Goal: Information Seeking & Learning: Learn about a topic

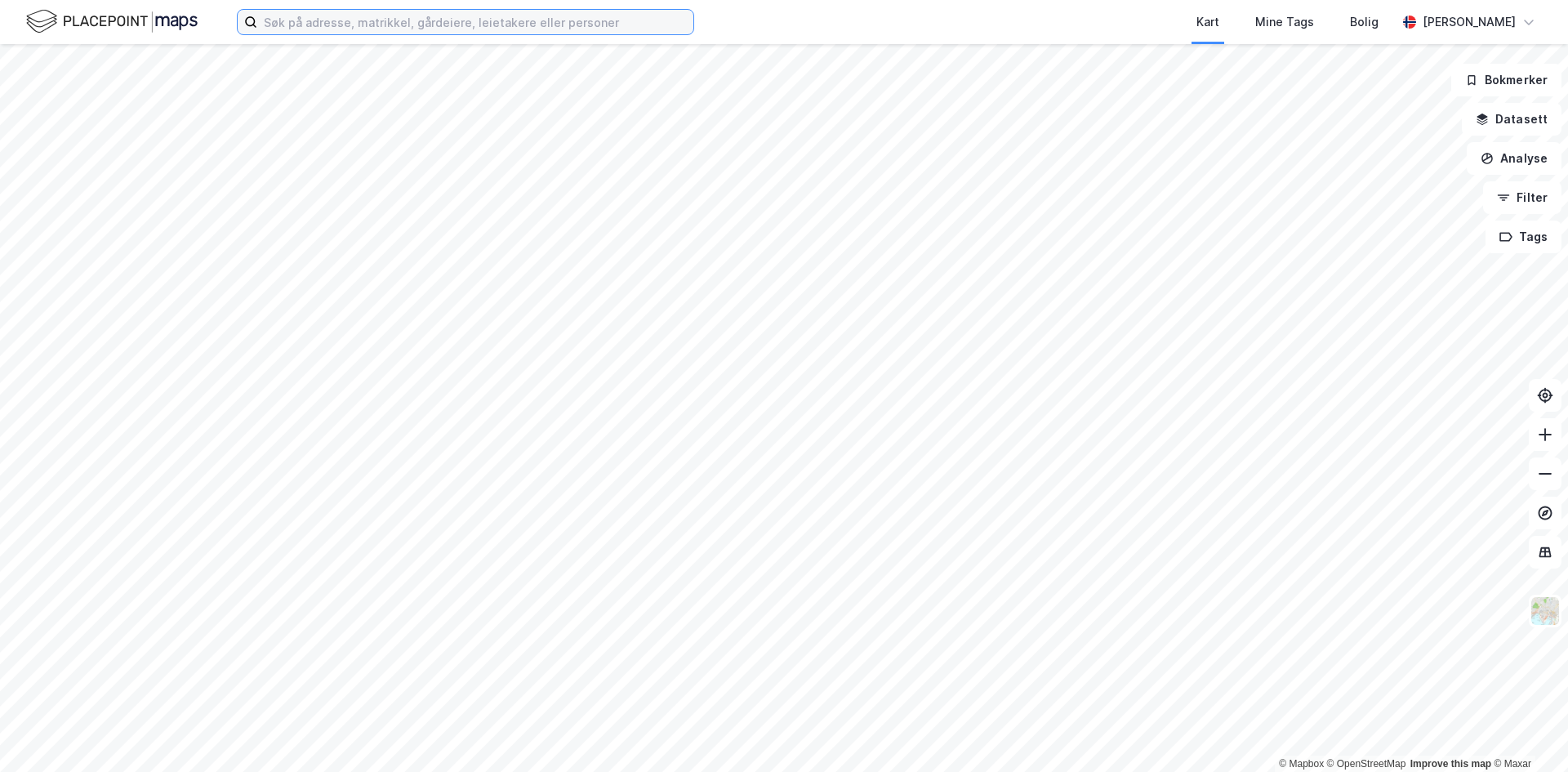
click at [471, 23] on input at bounding box center [475, 22] width 436 height 24
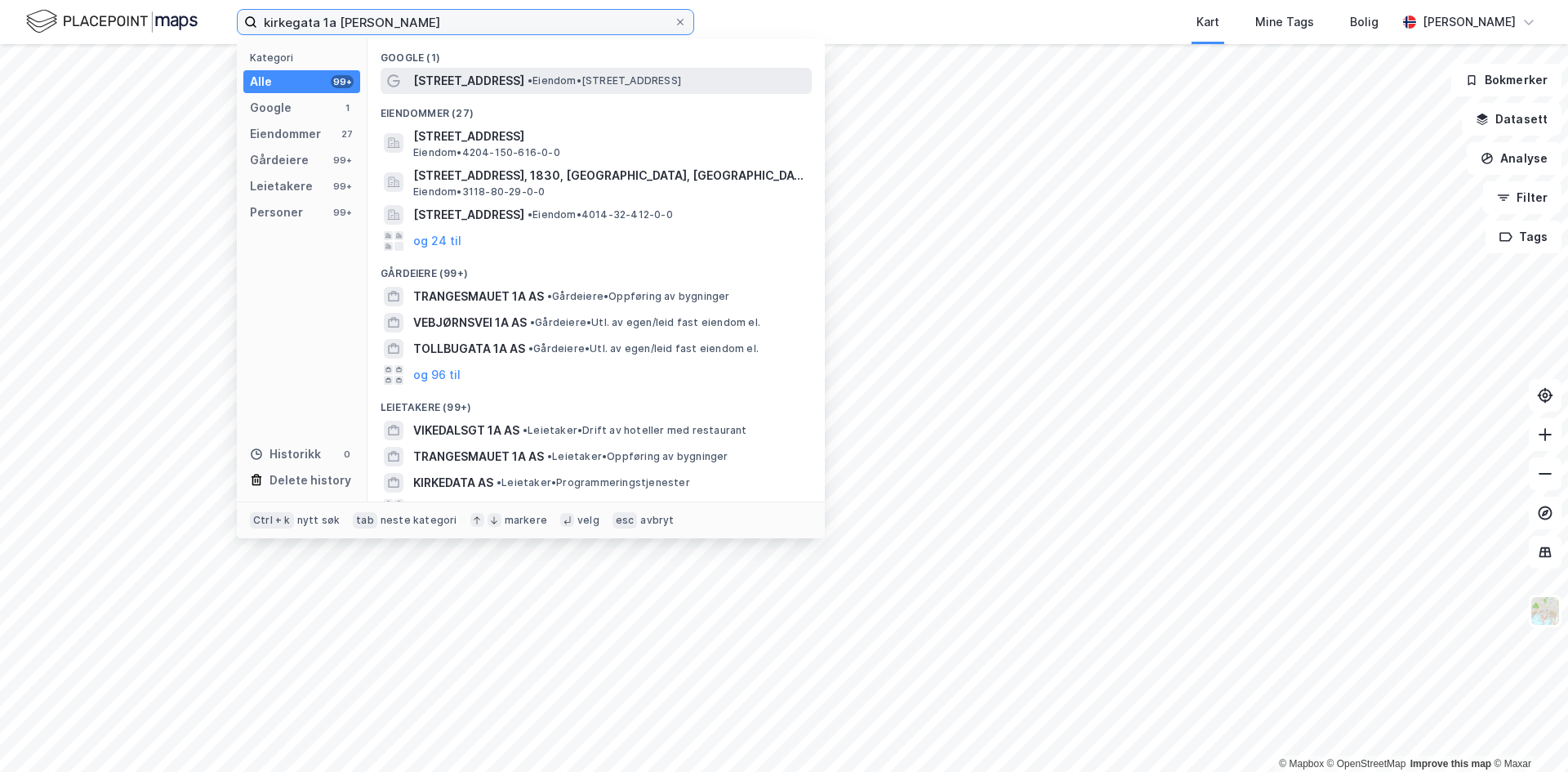
type input "kirkegata 1a [PERSON_NAME]"
click at [528, 82] on span "• Eiendom • [STREET_ADDRESS]" at bounding box center [604, 81] width 154 height 13
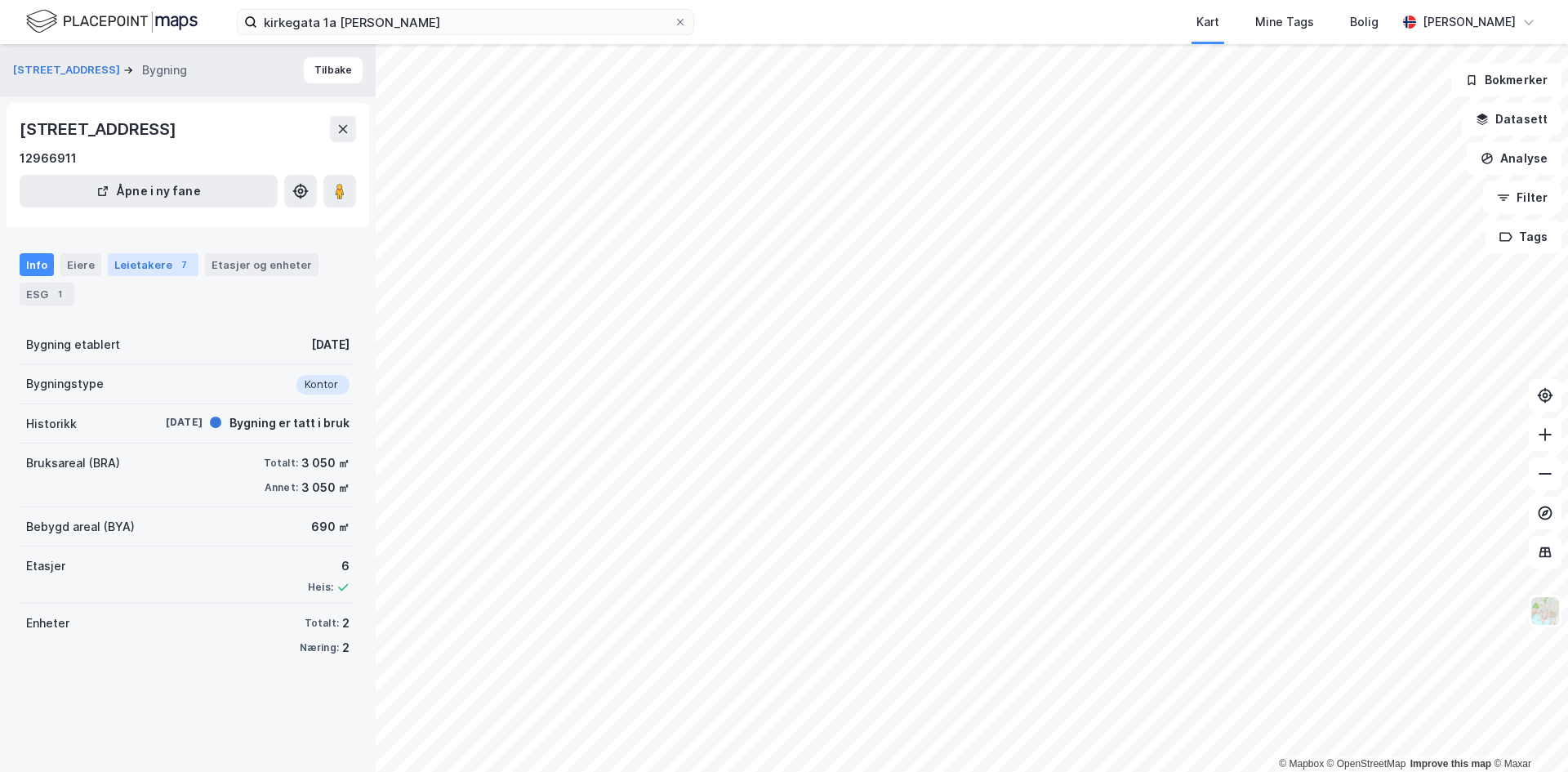
click at [148, 274] on div "Leietakere 7" at bounding box center [153, 264] width 91 height 23
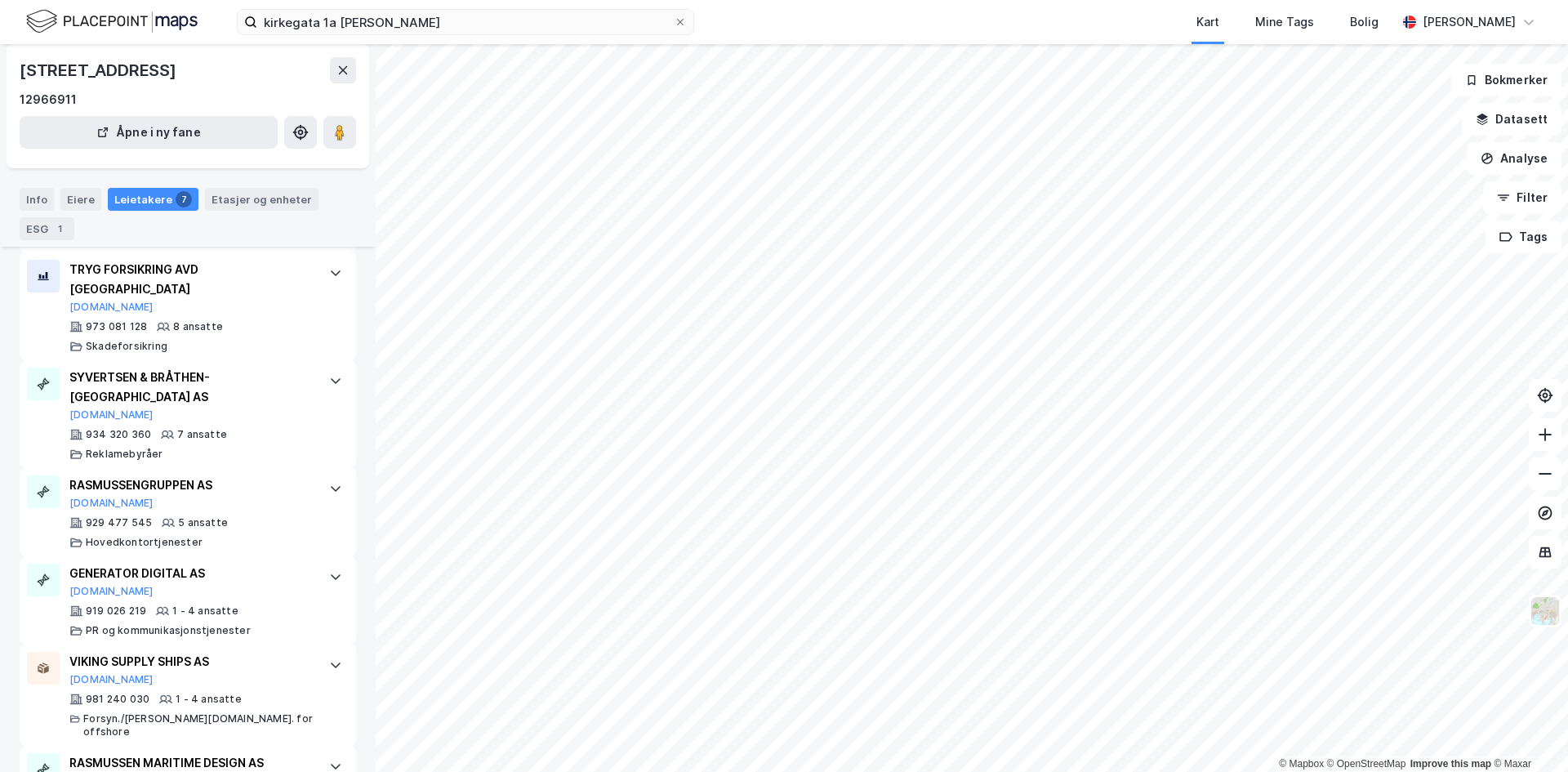
scroll to position [486, 0]
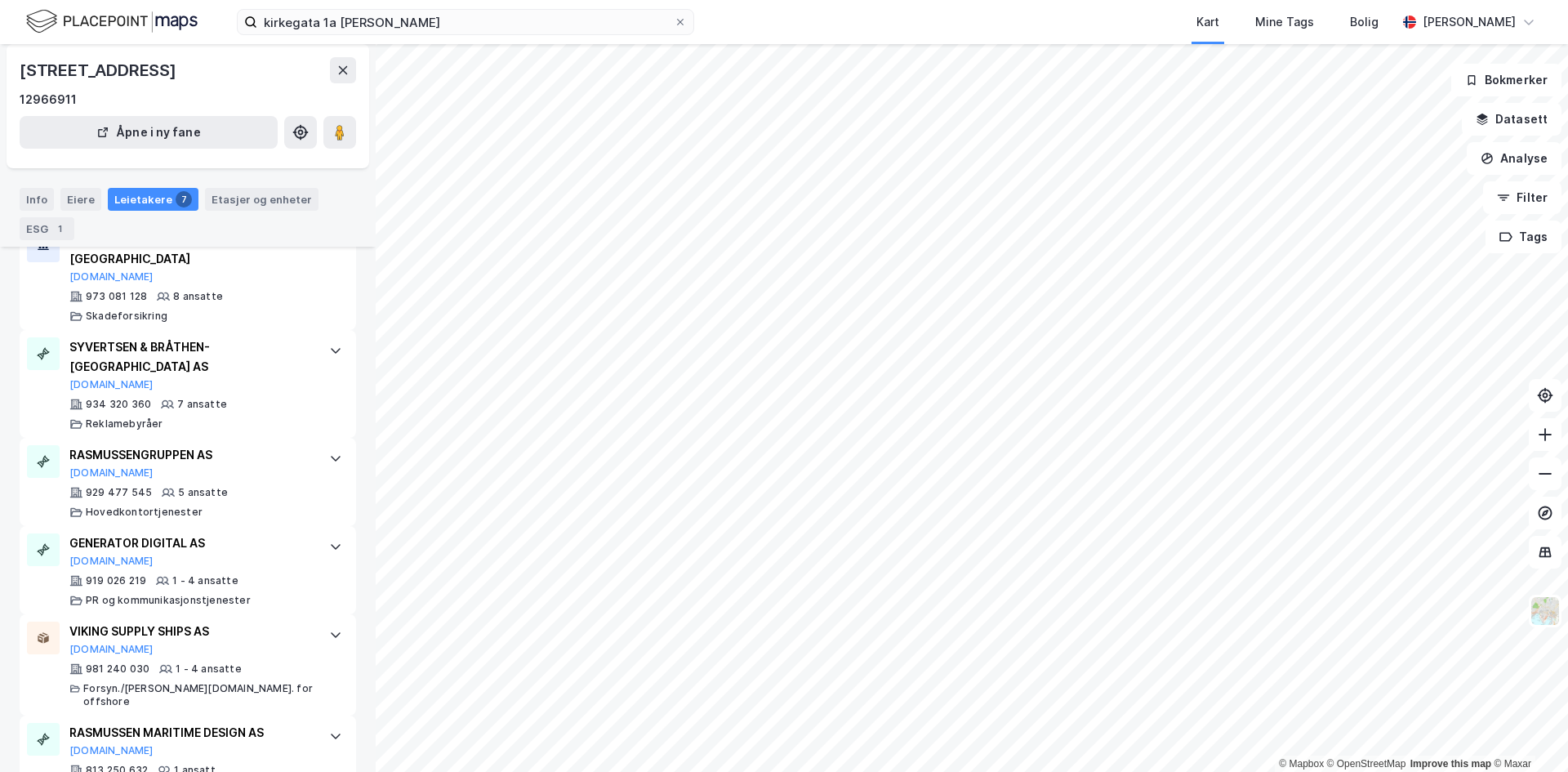
click at [55, 192] on div "Info Eiere Leietakere 7 Etasjer og enheter ESG 1" at bounding box center [187, 214] width 336 height 52
click at [60, 193] on div "Eiere" at bounding box center [81, 199] width 41 height 23
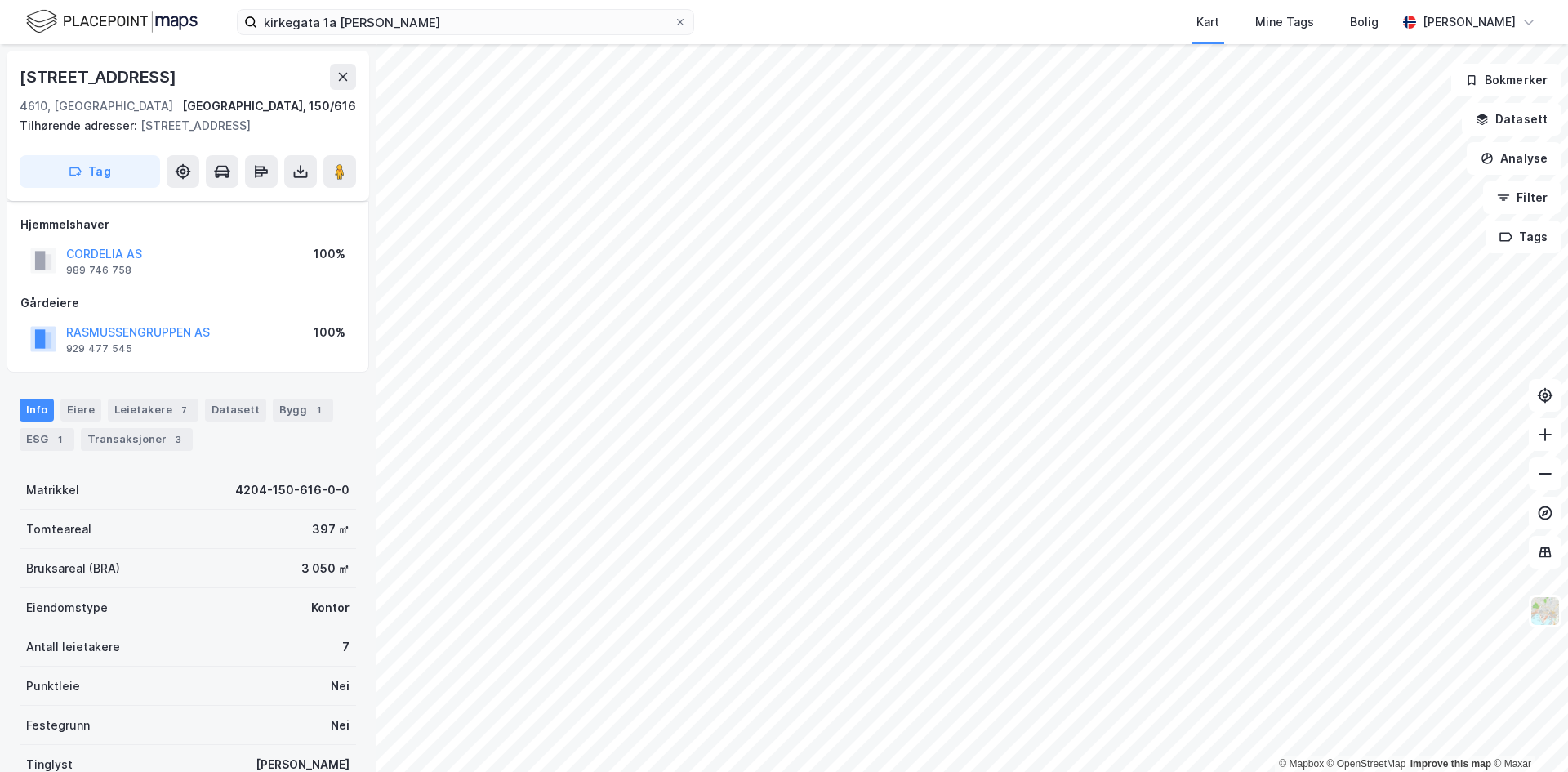
scroll to position [137, 0]
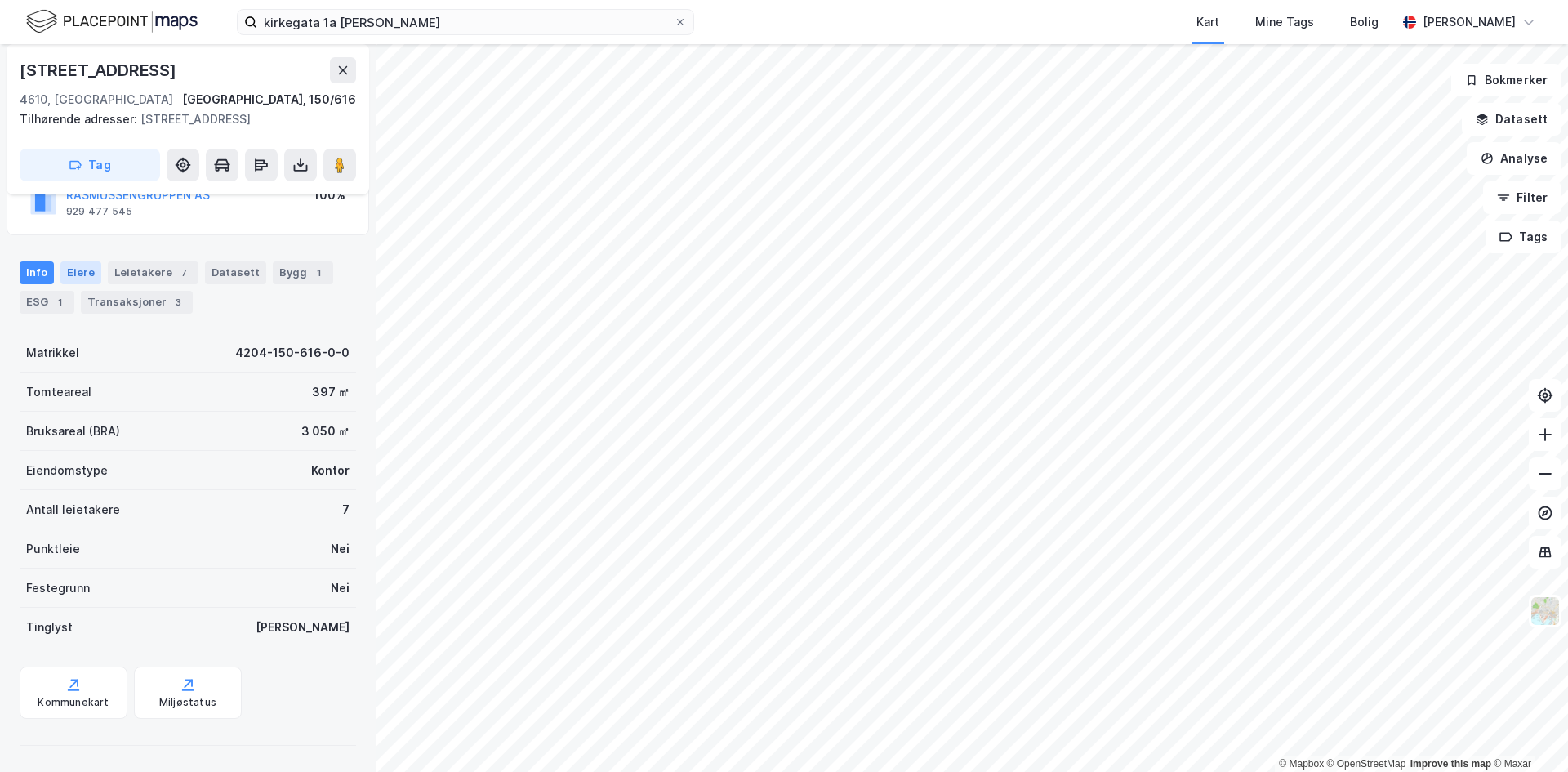
click at [87, 262] on div "Eiere" at bounding box center [81, 272] width 41 height 23
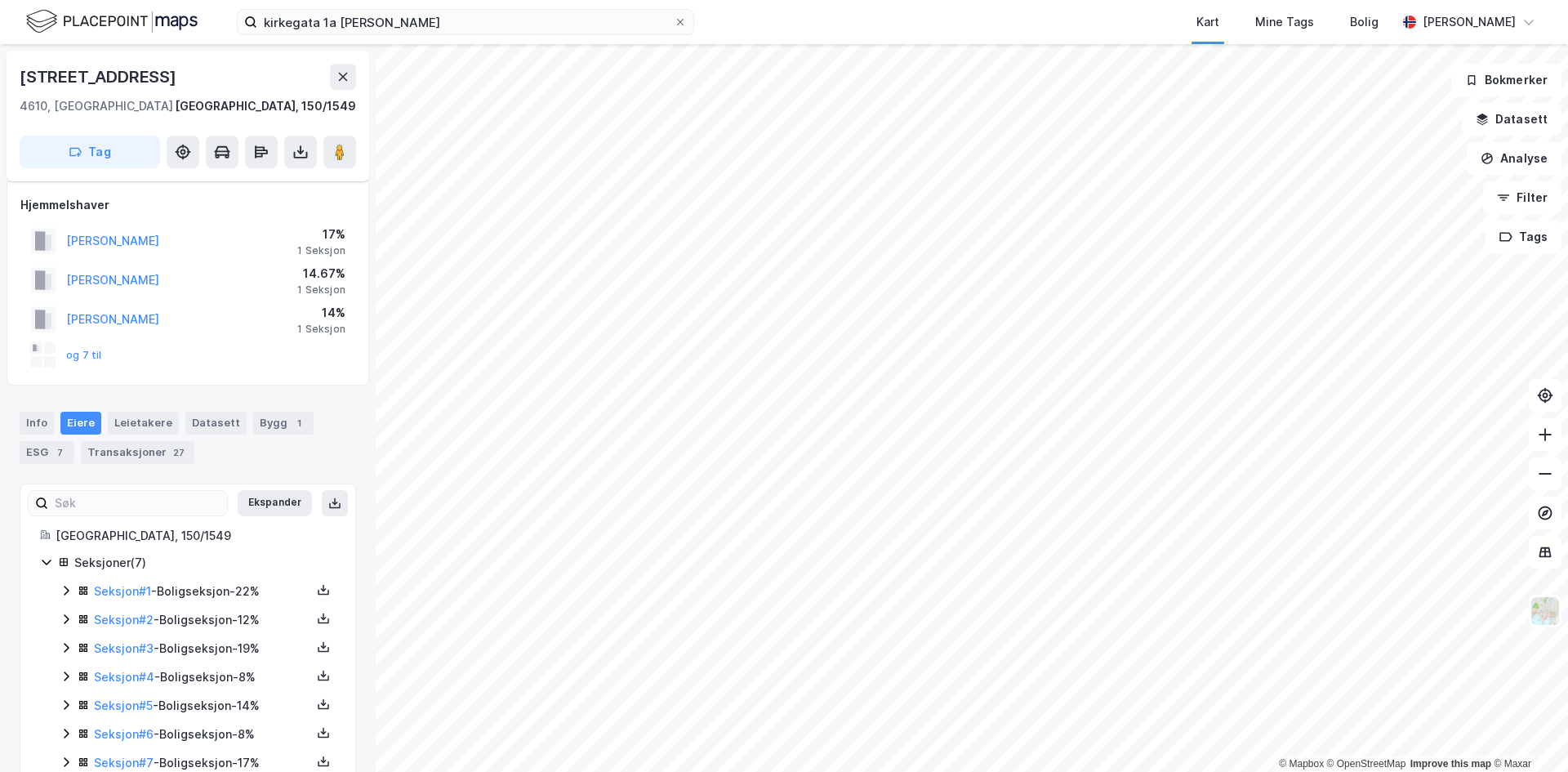
scroll to position [42, 0]
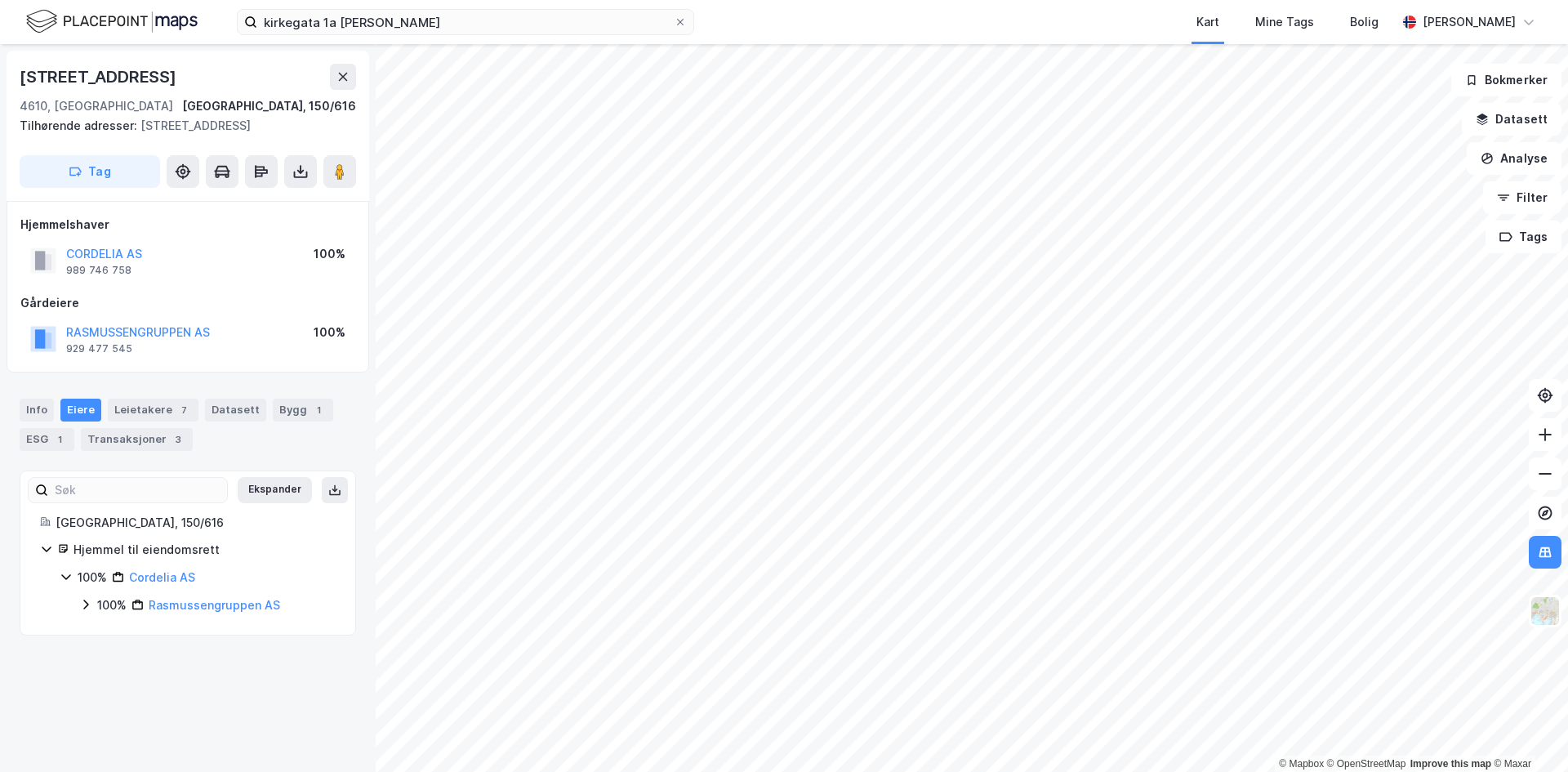
click at [86, 604] on icon at bounding box center [86, 604] width 13 height 13
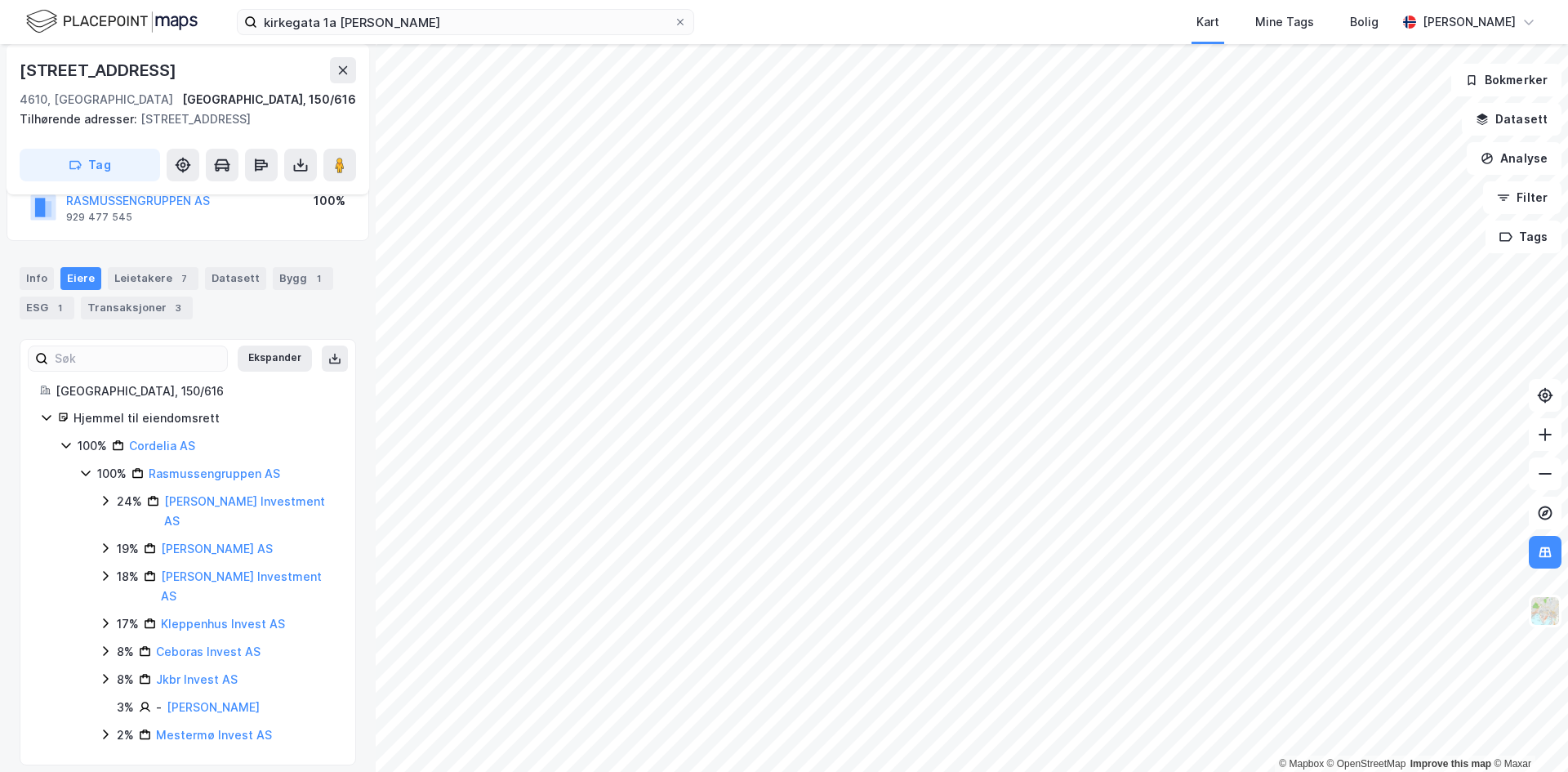
scroll to position [144, 0]
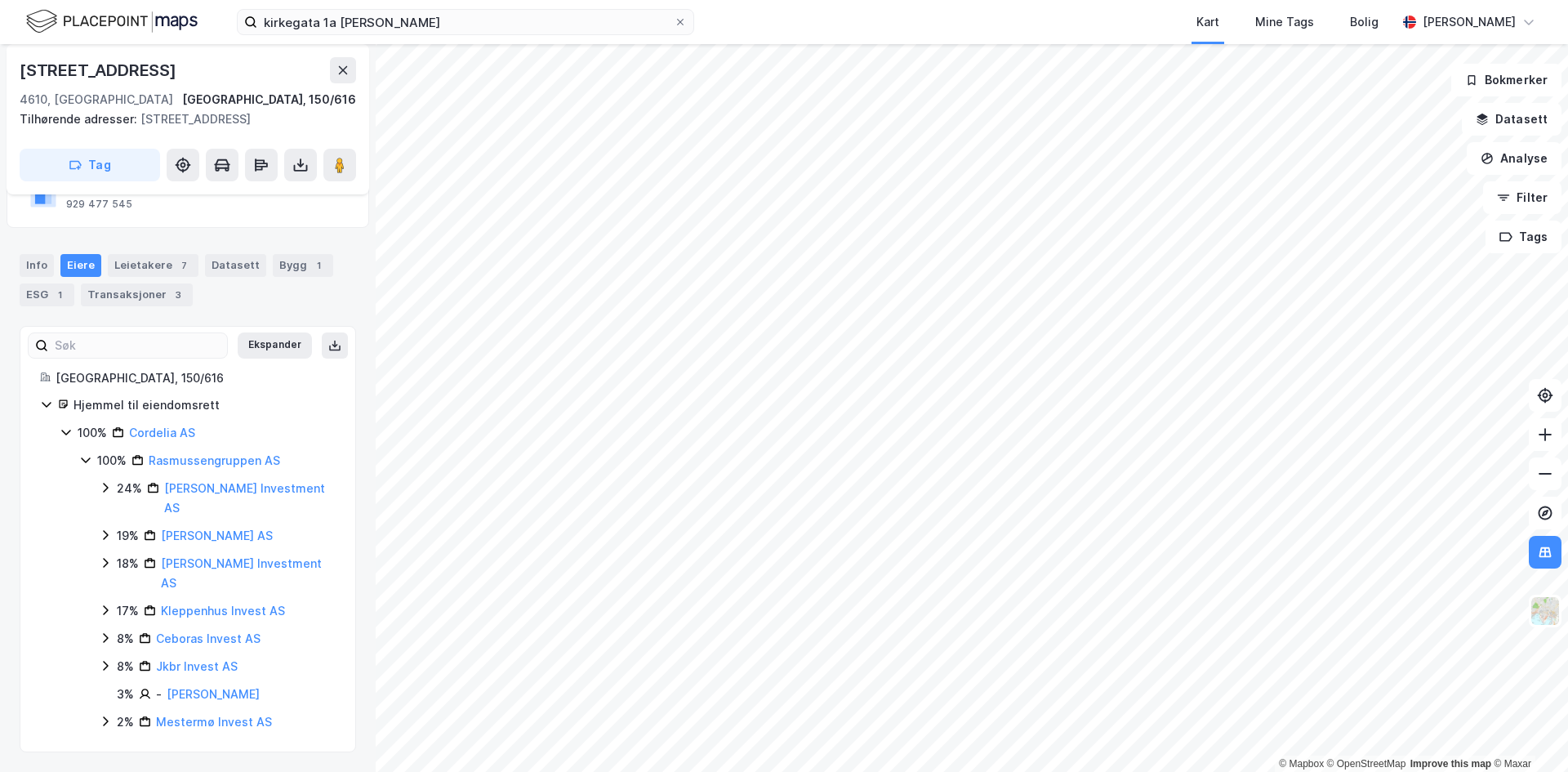
click at [67, 430] on icon at bounding box center [66, 432] width 13 height 13
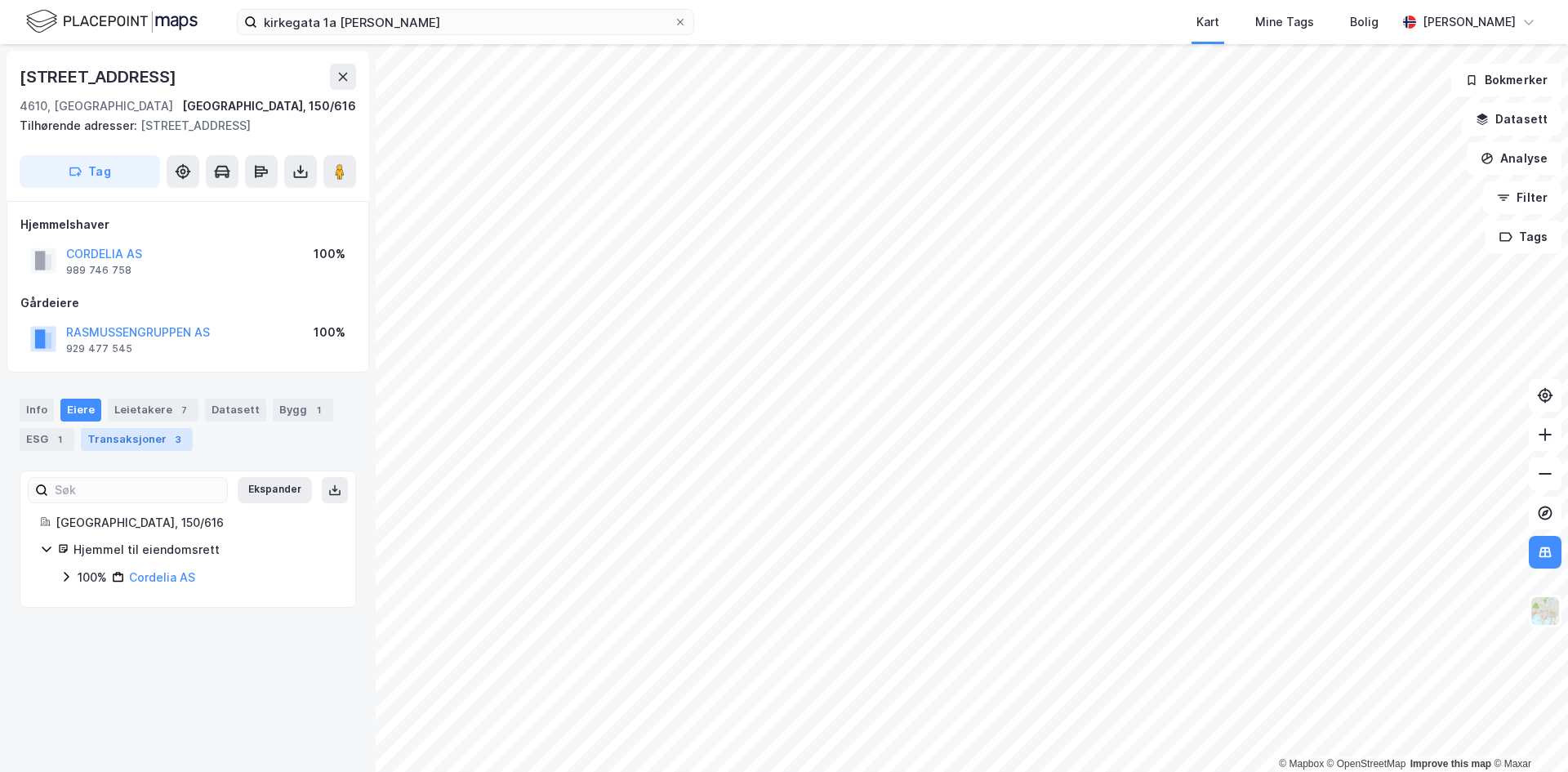
click at [160, 447] on div "Transaksjoner 3" at bounding box center [136, 439] width 112 height 23
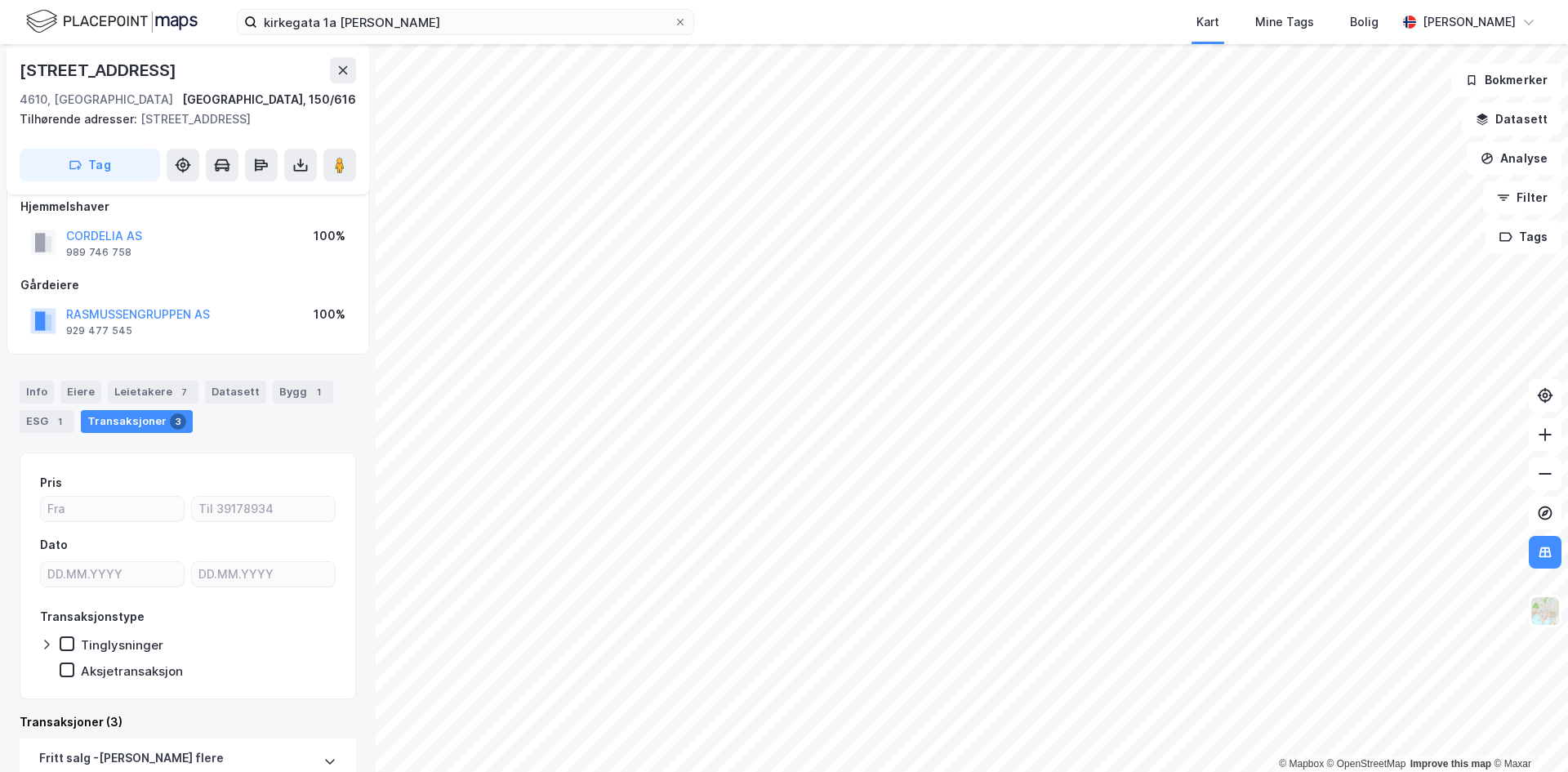
scroll to position [19, 0]
click at [1538, 604] on img at bounding box center [1545, 611] width 31 height 31
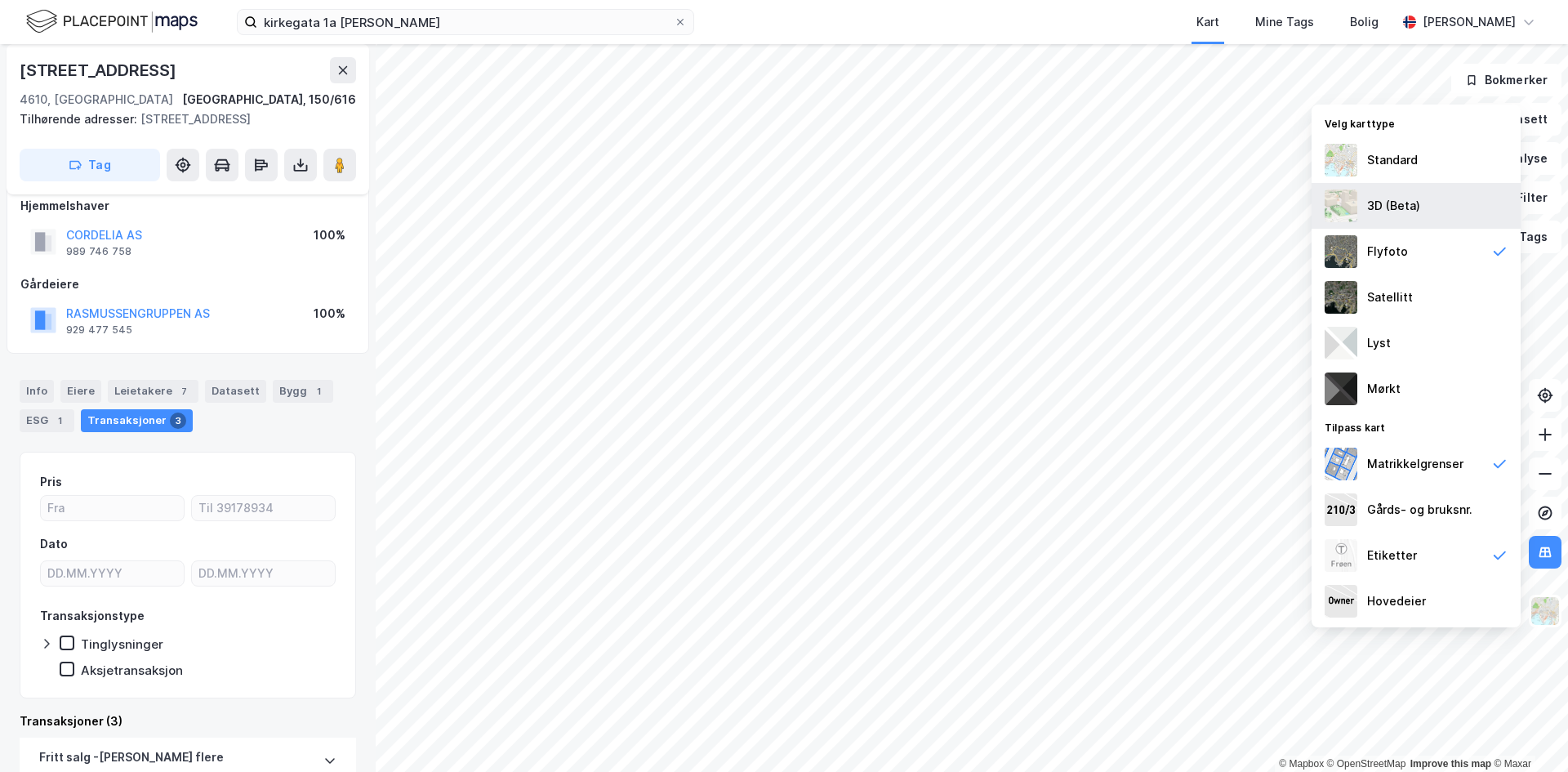
drag, startPoint x: 1438, startPoint y: 218, endPoint x: 1460, endPoint y: 207, distance: 24.6
click at [1460, 207] on div "3D (Beta)" at bounding box center [1416, 205] width 209 height 45
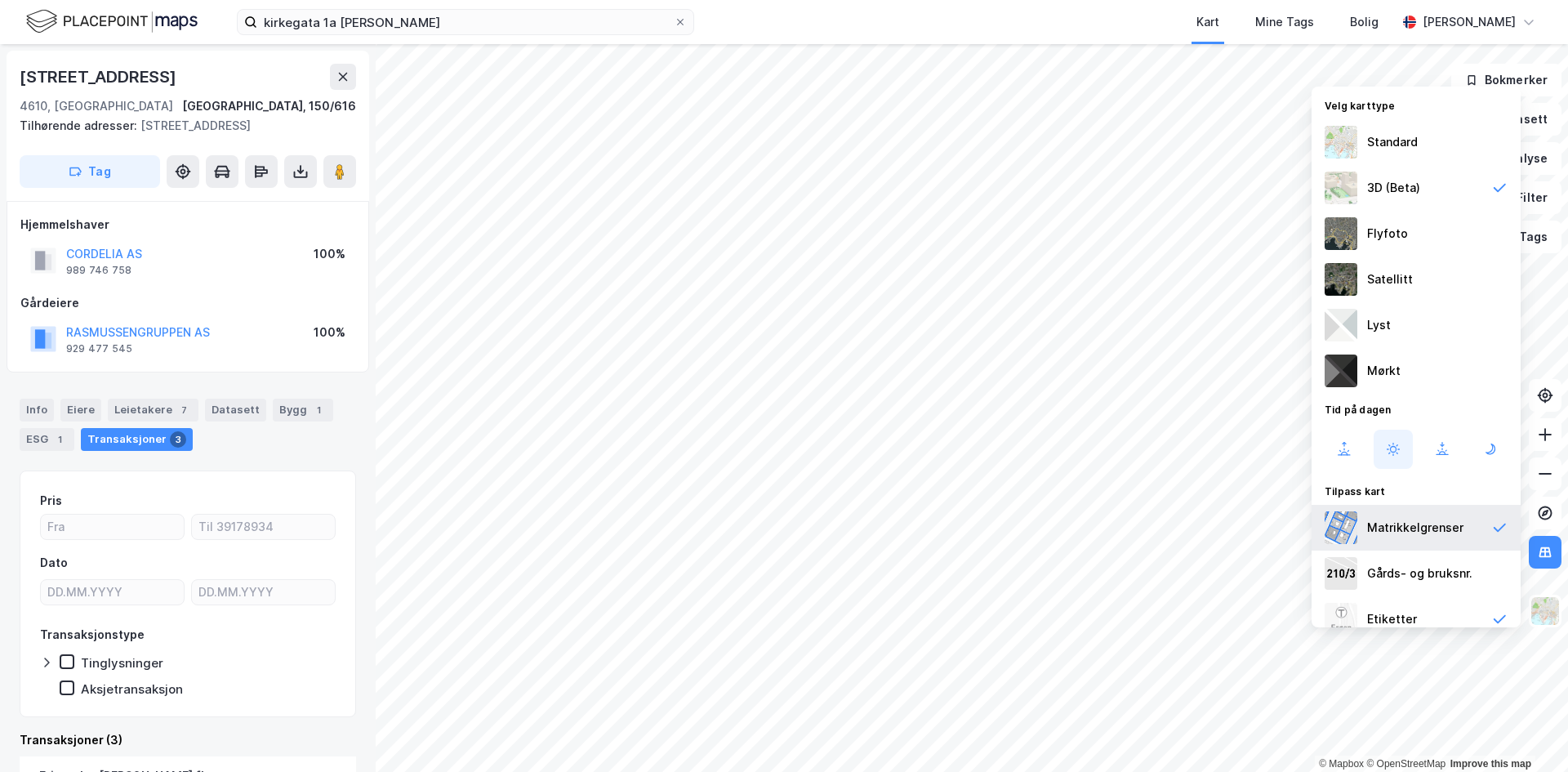
scroll to position [4, 0]
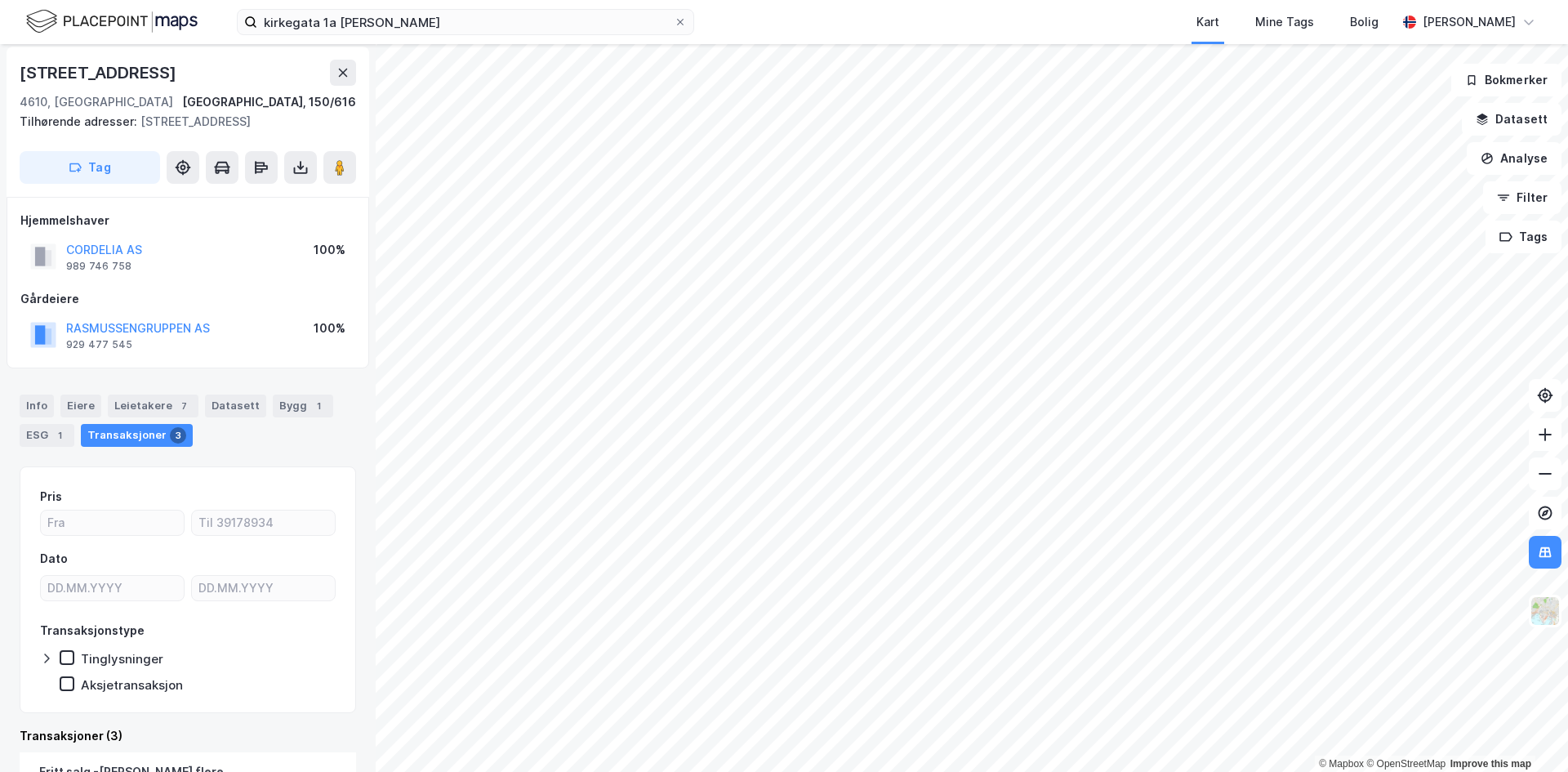
click at [697, 301] on div "© Mapbox © OpenStreetMap Improve this map [STREET_ADDRESS], 150/616 Tilhørende …" at bounding box center [784, 408] width 1568 height 728
click at [343, 175] on image at bounding box center [340, 168] width 10 height 17
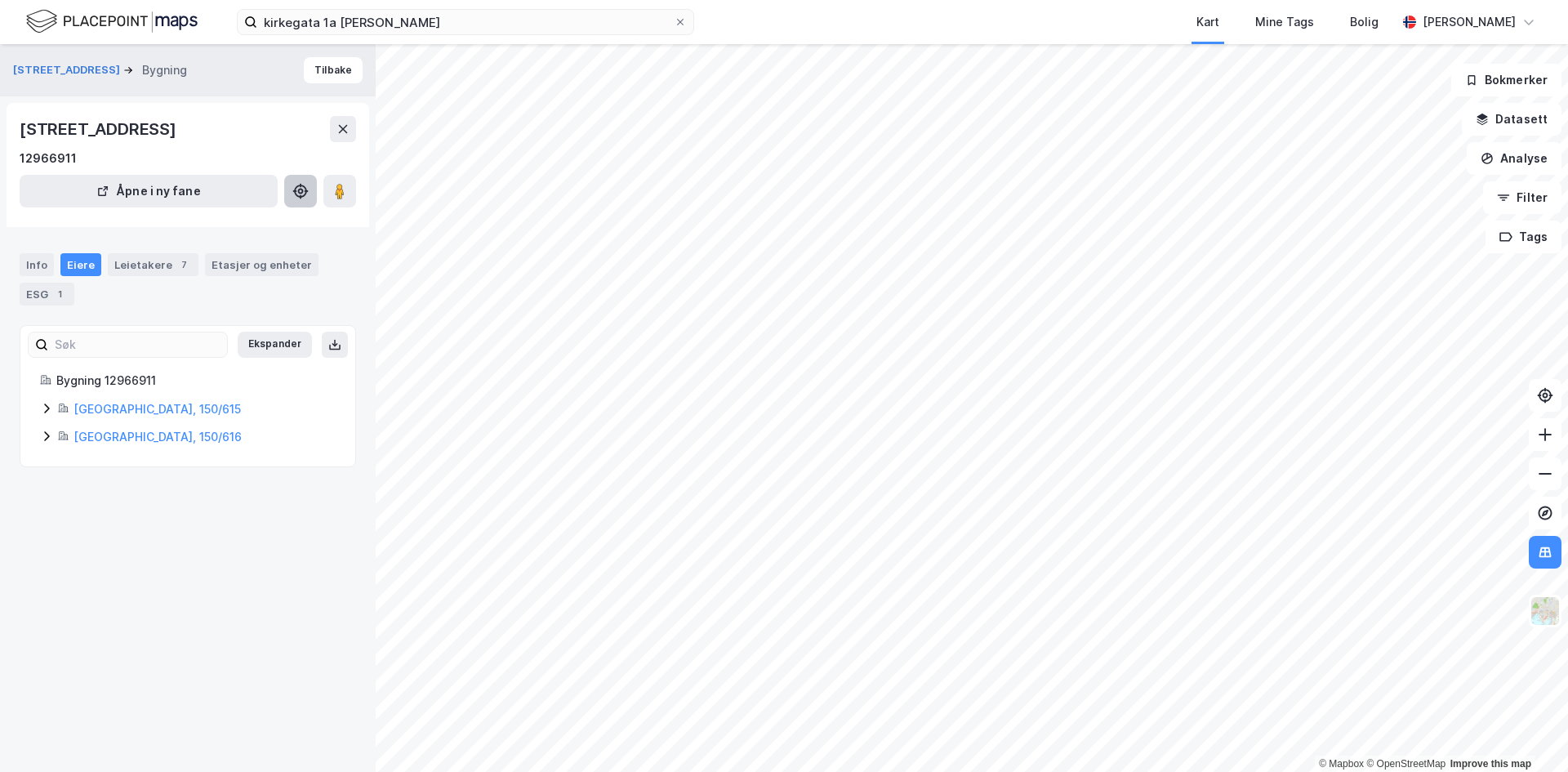
click at [300, 189] on icon at bounding box center [301, 192] width 6 height 6
click at [299, 192] on icon at bounding box center [301, 192] width 6 height 6
click at [176, 270] on div "7" at bounding box center [184, 265] width 17 height 17
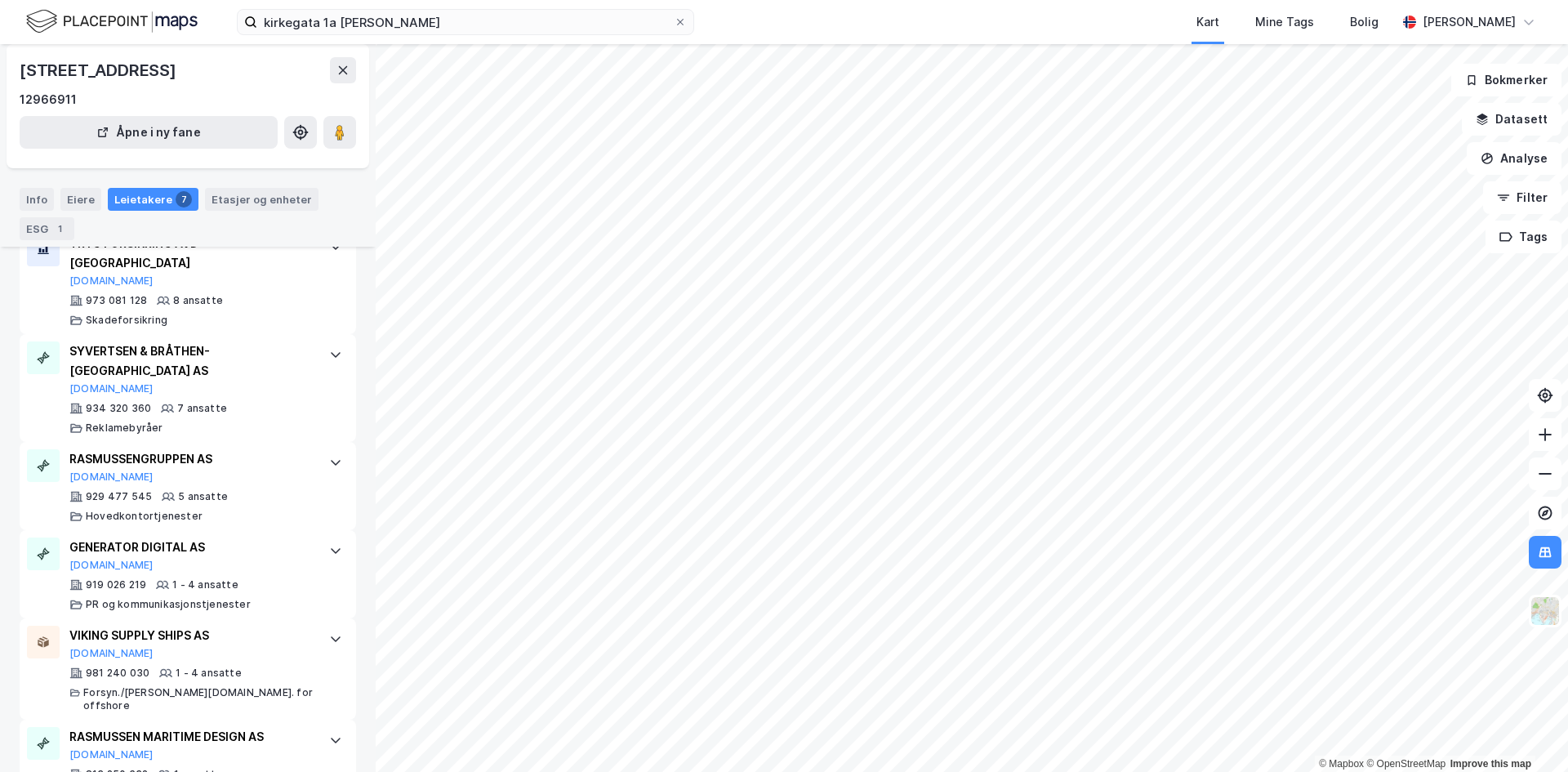
scroll to position [486, 0]
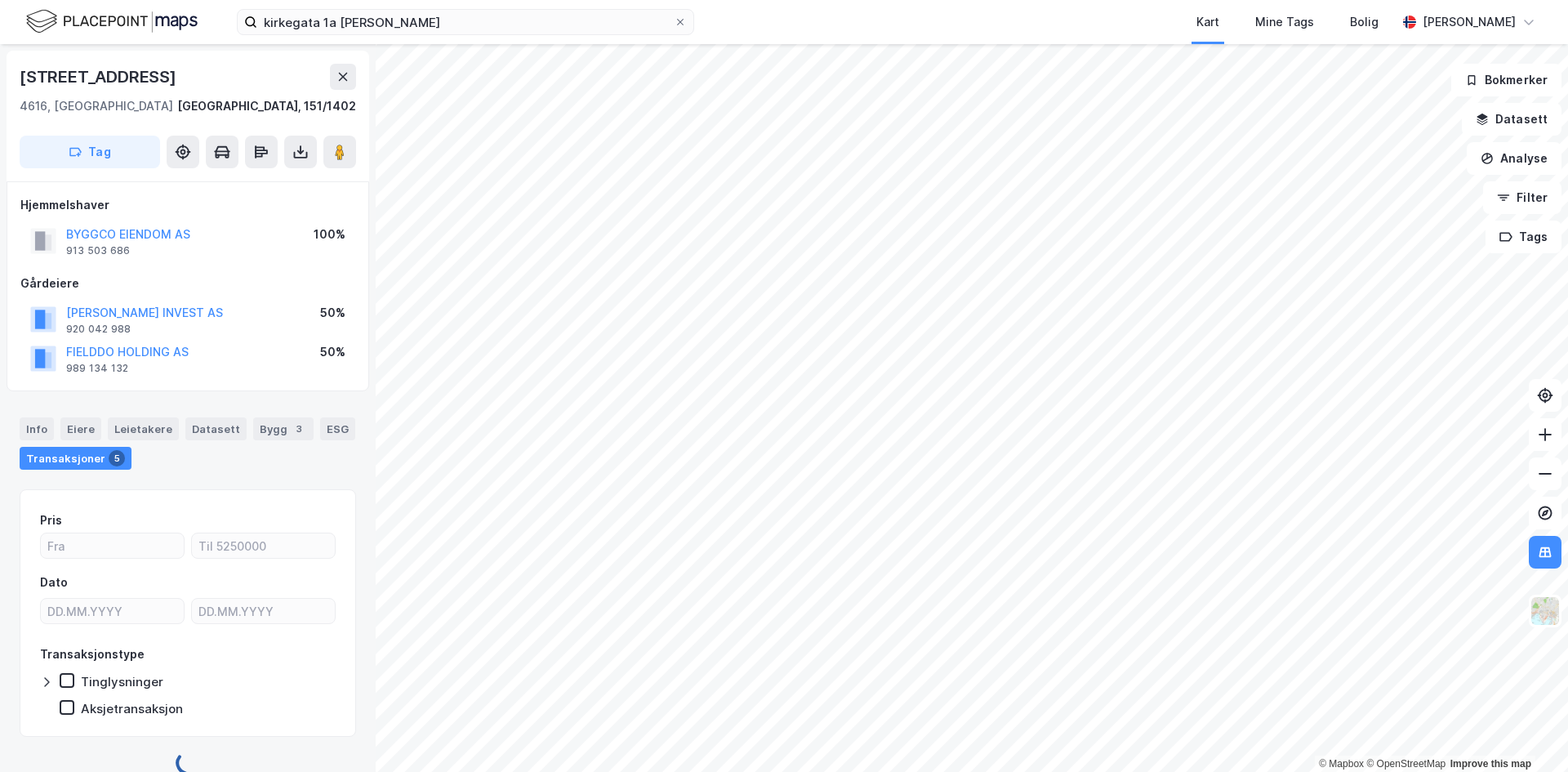
scroll to position [24, 0]
